Goal: Find specific page/section: Find specific page/section

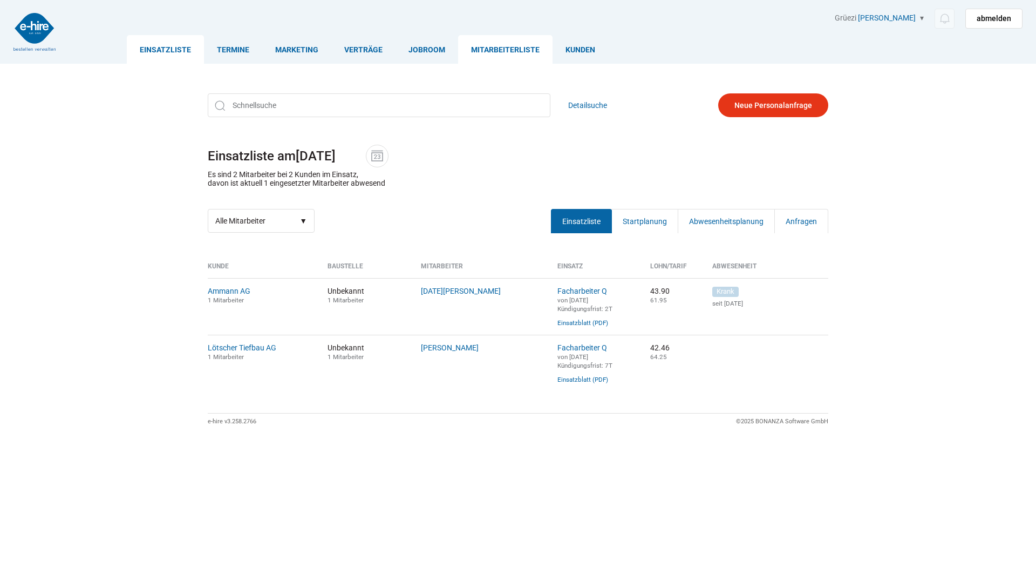
click at [520, 51] on link "Mitarbeiterliste" at bounding box center [505, 49] width 94 height 29
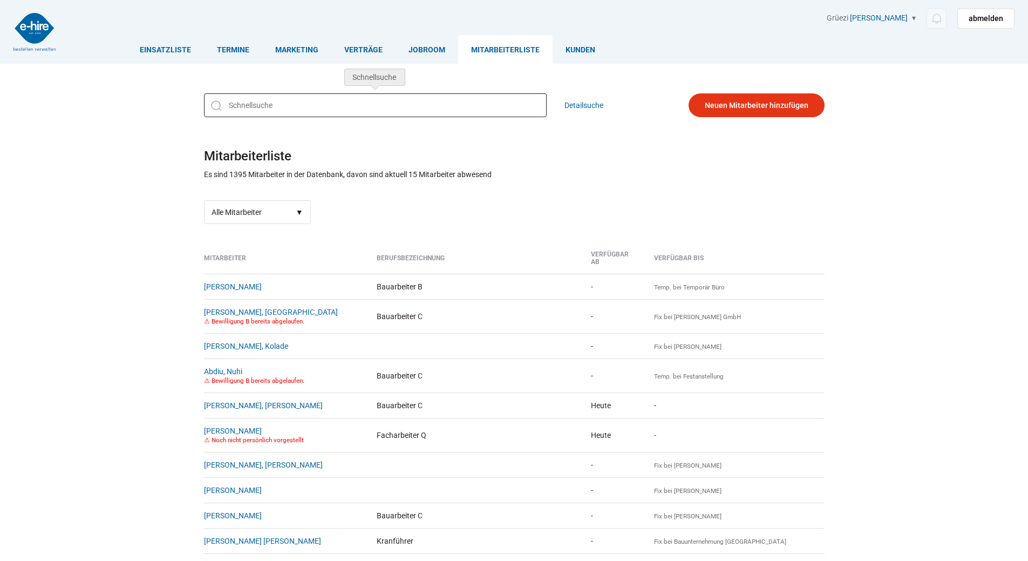
click at [276, 104] on input "text" at bounding box center [375, 105] width 343 height 24
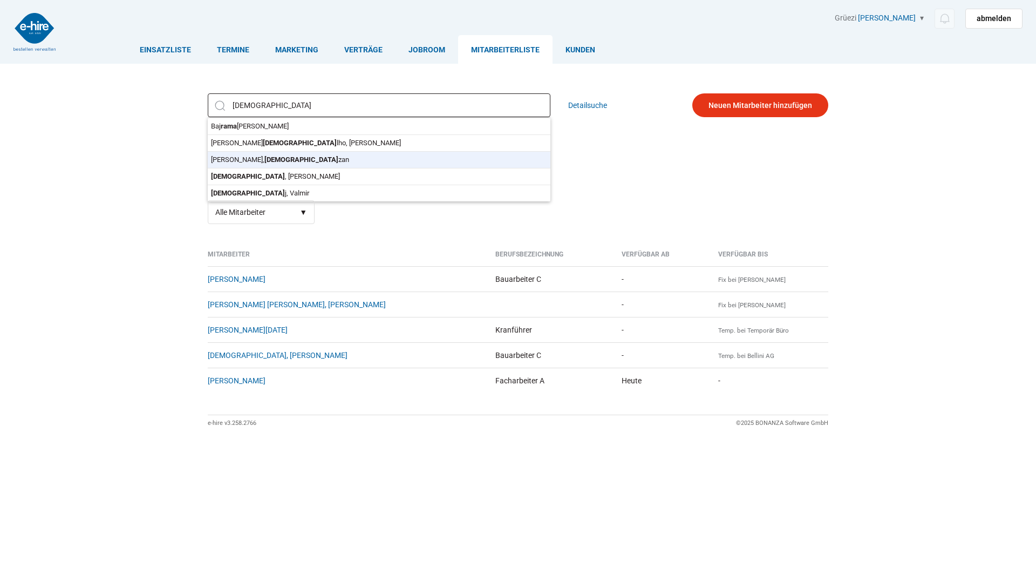
type input "[PERSON_NAME][DATE]"
click at [271, 158] on div "[PERSON_NAME], [DATE][PERSON_NAME], [PERSON_NAME], [PERSON_NAME] [PERSON_NAME] …" at bounding box center [518, 158] width 648 height 147
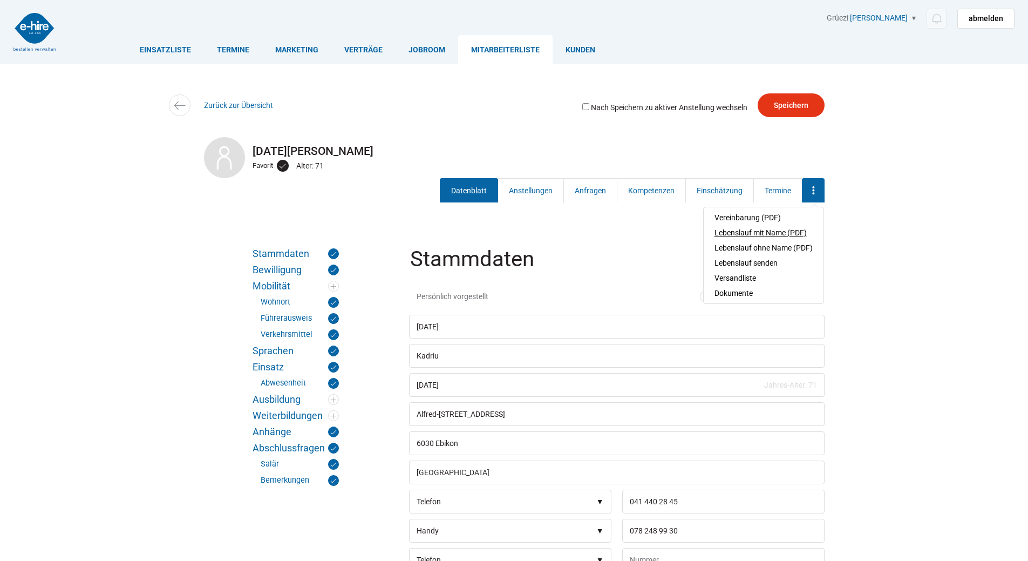
click at [773, 232] on link "Lebenslauf mit Name (PDF)" at bounding box center [764, 232] width 98 height 15
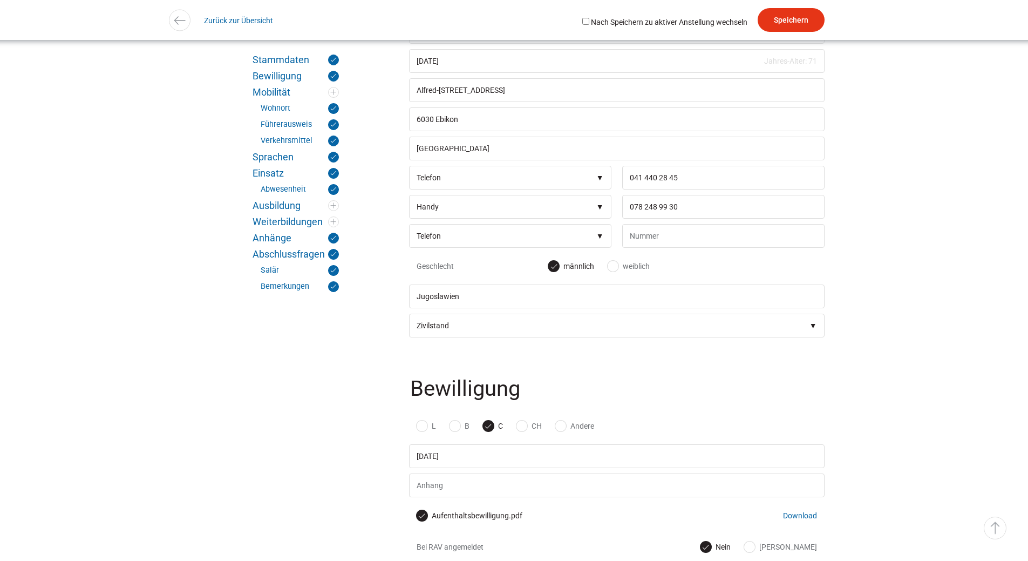
scroll to position [702, 0]
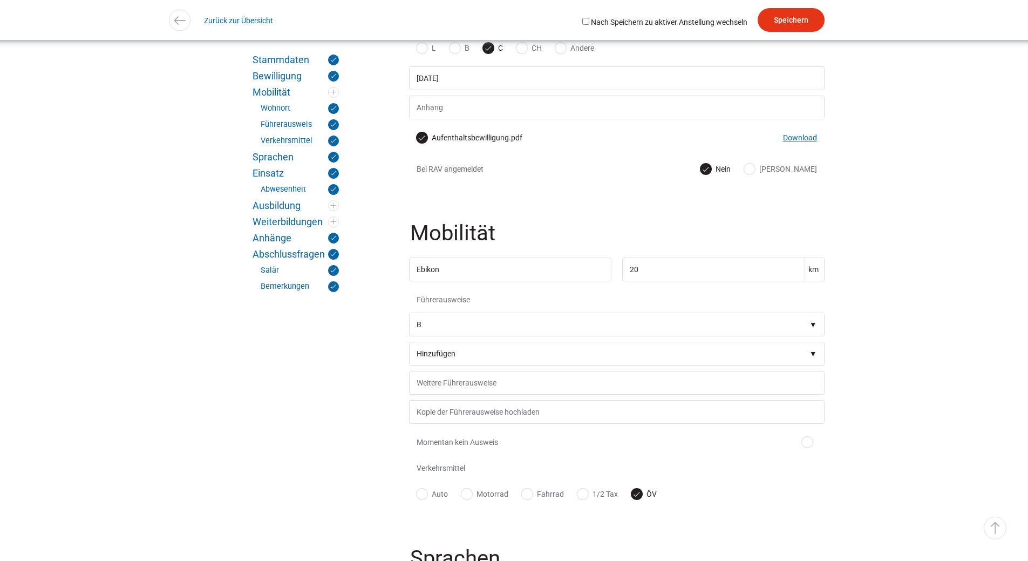
click at [796, 142] on link "Download" at bounding box center [800, 137] width 34 height 9
